Goal: Task Accomplishment & Management: Use online tool/utility

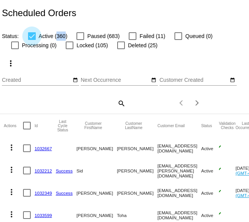
drag, startPoint x: 65, startPoint y: 37, endPoint x: 57, endPoint y: 37, distance: 8.1
click at [57, 37] on span "Active (360)" at bounding box center [53, 36] width 29 height 9
copy span "360"
